Goal: Transaction & Acquisition: Purchase product/service

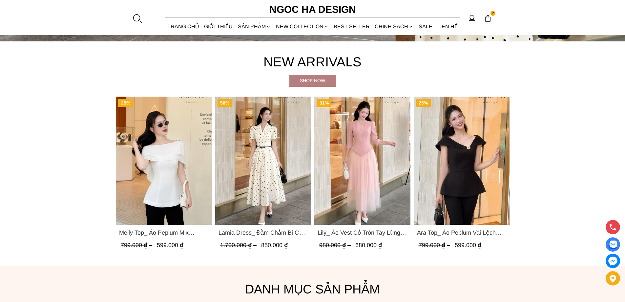
scroll to position [197, 0]
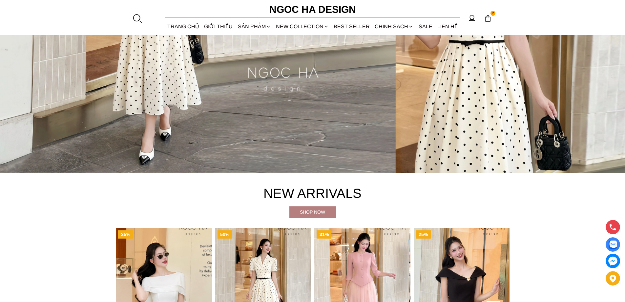
click at [253, 240] on img "Product image - Lamia Dress_ Đầm Chấm Bi Cổ Vest Màu Kem D1003" at bounding box center [263, 292] width 96 height 128
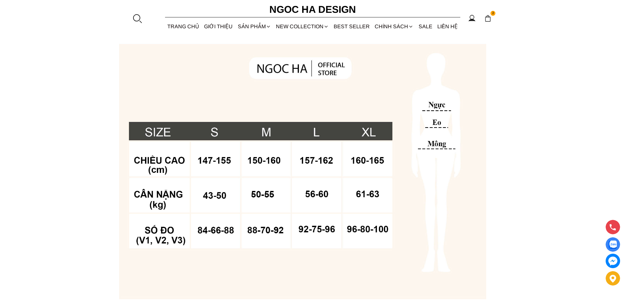
scroll to position [492, 0]
